Goal: Use online tool/utility

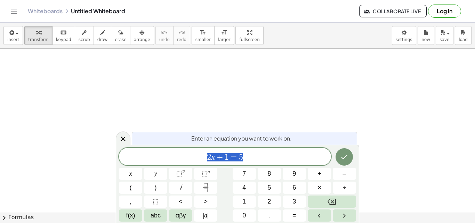
scroll to position [35, 0]
click at [259, 155] on span "2 x + 1 = 5 ​" at bounding box center [225, 157] width 212 height 10
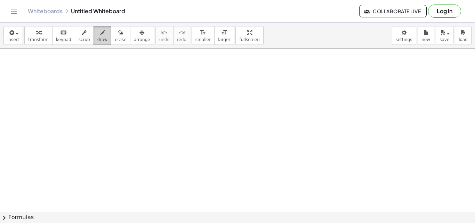
click at [97, 37] on span "draw" at bounding box center [102, 39] width 10 height 5
drag, startPoint x: 115, startPoint y: 82, endPoint x: 172, endPoint y: 89, distance: 57.4
click at [172, 89] on div at bounding box center [237, 199] width 475 height 371
drag, startPoint x: 203, startPoint y: 63, endPoint x: 221, endPoint y: 71, distance: 20.1
click at [221, 71] on div at bounding box center [237, 199] width 475 height 371
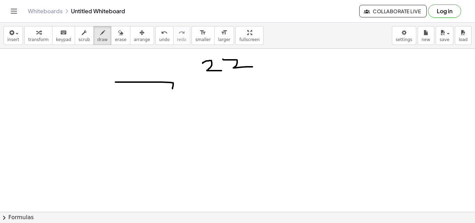
drag, startPoint x: 223, startPoint y: 59, endPoint x: 252, endPoint y: 67, distance: 30.5
click at [252, 67] on div at bounding box center [237, 199] width 475 height 371
drag, startPoint x: 199, startPoint y: 58, endPoint x: 228, endPoint y: 78, distance: 34.7
click at [263, 78] on div at bounding box center [237, 199] width 475 height 371
drag, startPoint x: 181, startPoint y: 71, endPoint x: 205, endPoint y: 73, distance: 23.5
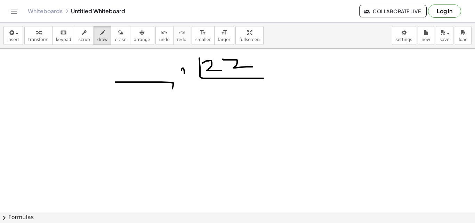
click at [205, 73] on div at bounding box center [237, 199] width 475 height 371
drag, startPoint x: 210, startPoint y: 88, endPoint x: 211, endPoint y: 94, distance: 6.2
click at [211, 95] on div at bounding box center [237, 199] width 475 height 371
drag, startPoint x: 219, startPoint y: 86, endPoint x: 219, endPoint y: 94, distance: 7.7
click at [219, 94] on div at bounding box center [237, 199] width 475 height 371
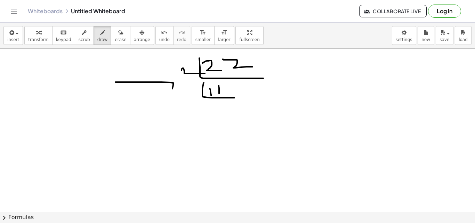
drag, startPoint x: 203, startPoint y: 85, endPoint x: 190, endPoint y: 94, distance: 16.0
click at [234, 98] on div at bounding box center [237, 199] width 475 height 371
drag, startPoint x: 189, startPoint y: 90, endPoint x: 188, endPoint y: 95, distance: 4.5
click at [188, 95] on div at bounding box center [237, 199] width 475 height 371
drag, startPoint x: 195, startPoint y: 89, endPoint x: 196, endPoint y: 96, distance: 7.3
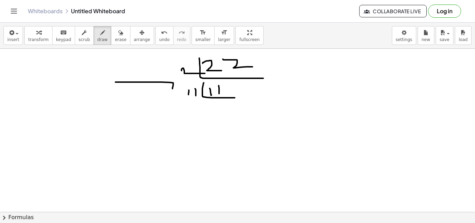
click at [196, 96] on div at bounding box center [237, 199] width 475 height 371
drag, startPoint x: 215, startPoint y: 100, endPoint x: 216, endPoint y: 107, distance: 6.6
click at [216, 107] on div at bounding box center [237, 199] width 475 height 371
drag, startPoint x: 202, startPoint y: 112, endPoint x: 231, endPoint y: 112, distance: 29.2
click at [231, 112] on div at bounding box center [237, 199] width 475 height 371
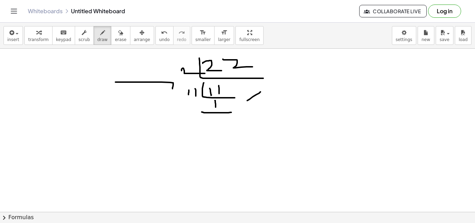
drag, startPoint x: 247, startPoint y: 100, endPoint x: 260, endPoint y: 92, distance: 15.8
click at [260, 92] on div at bounding box center [237, 199] width 475 height 371
click at [59, 38] on span "keypad" at bounding box center [63, 39] width 15 height 5
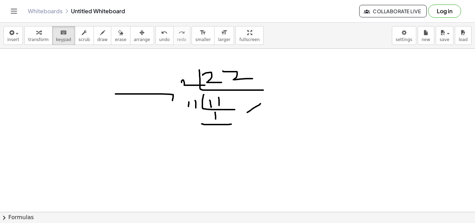
scroll to position [0, 0]
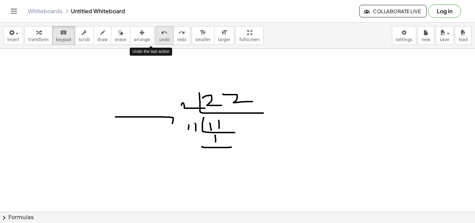
click at [161, 36] on icon "undo" at bounding box center [164, 33] width 7 height 8
click at [159, 40] on span "undo" at bounding box center [164, 39] width 10 height 5
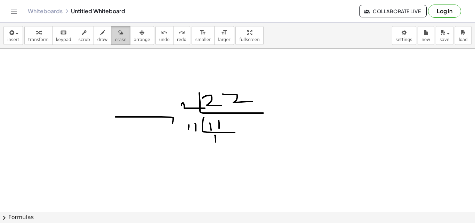
click at [115, 38] on span "erase" at bounding box center [120, 39] width 11 height 5
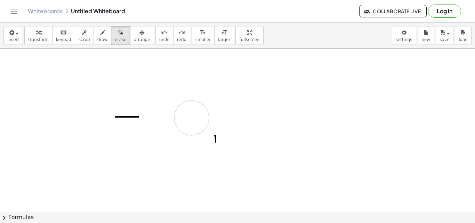
drag, startPoint x: 196, startPoint y: 120, endPoint x: 67, endPoint y: 97, distance: 131.6
click at [67, 97] on div at bounding box center [237, 212] width 475 height 326
drag, startPoint x: 138, startPoint y: 102, endPoint x: 48, endPoint y: 94, distance: 90.4
click at [194, 122] on div at bounding box center [237, 212] width 475 height 326
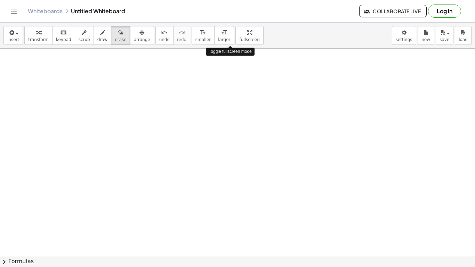
drag, startPoint x: 225, startPoint y: 36, endPoint x: 225, endPoint y: 66, distance: 30.2
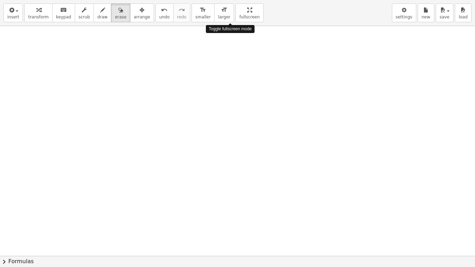
click at [225, 66] on div "insert select one: Math Expression Function Text Youtube Video Graphing Geometr…" at bounding box center [237, 133] width 475 height 267
